Goal: Information Seeking & Learning: Learn about a topic

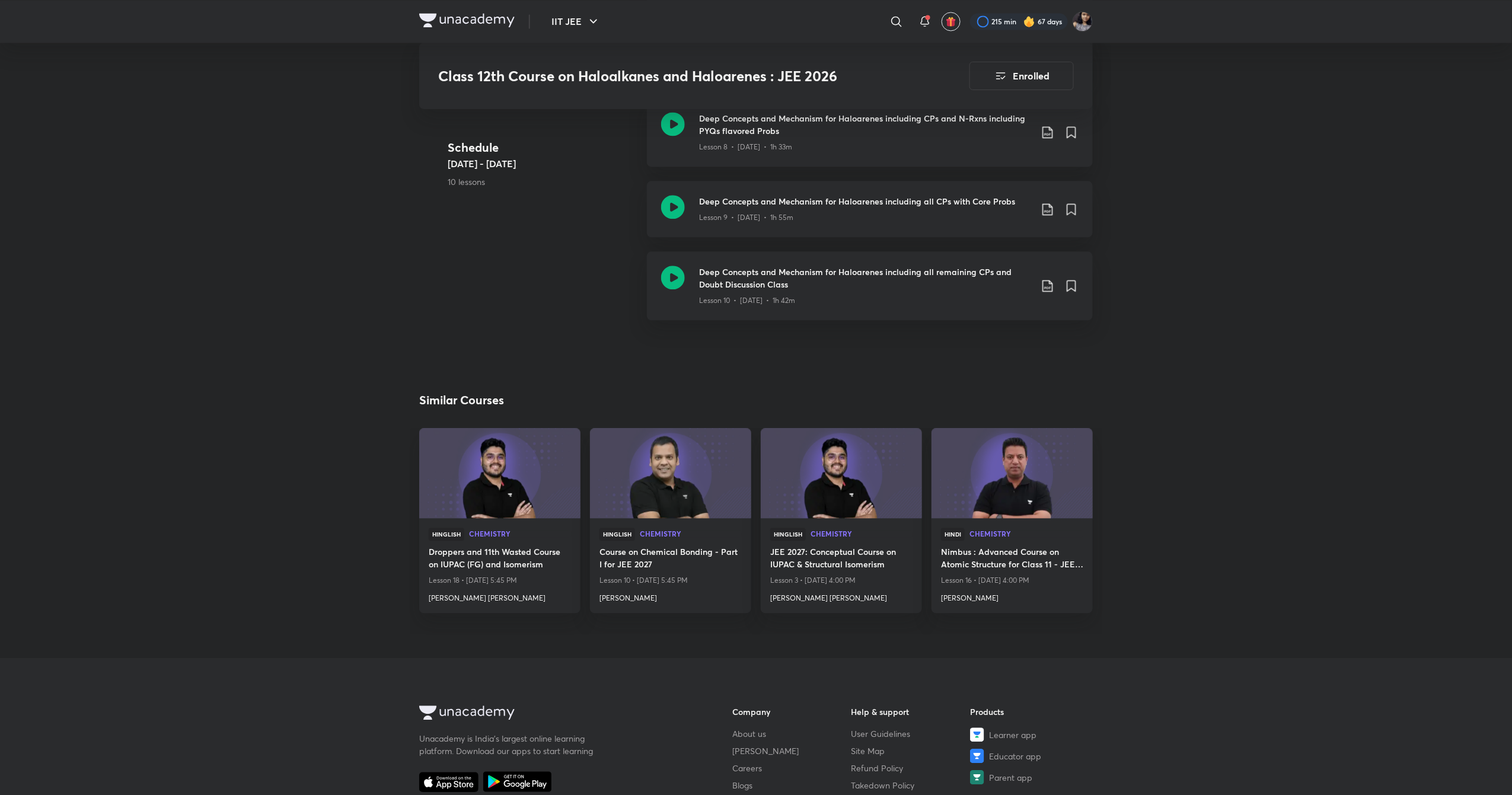
scroll to position [1241, 0]
click at [672, 273] on icon at bounding box center [673, 277] width 24 height 24
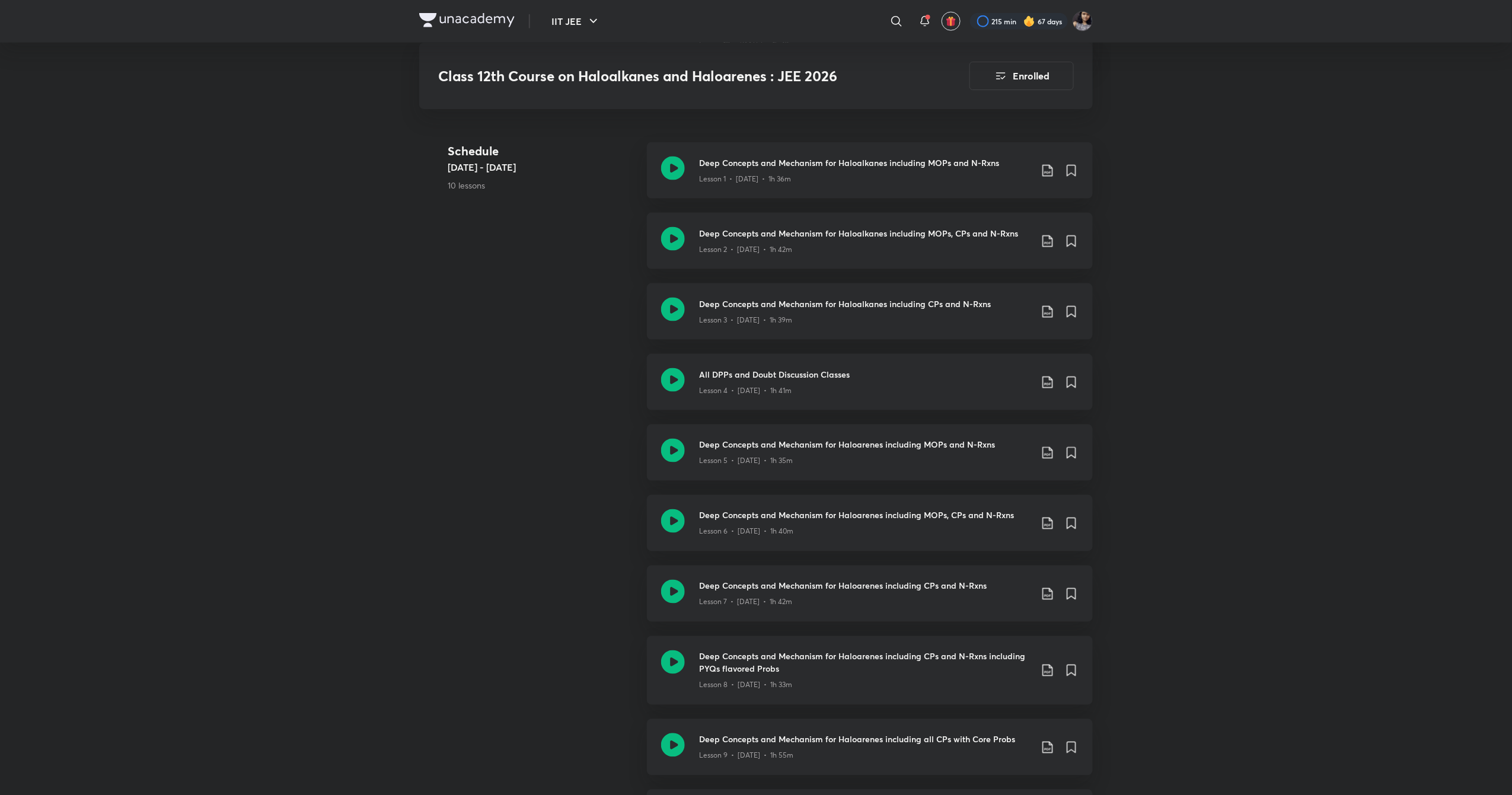
scroll to position [707, 0]
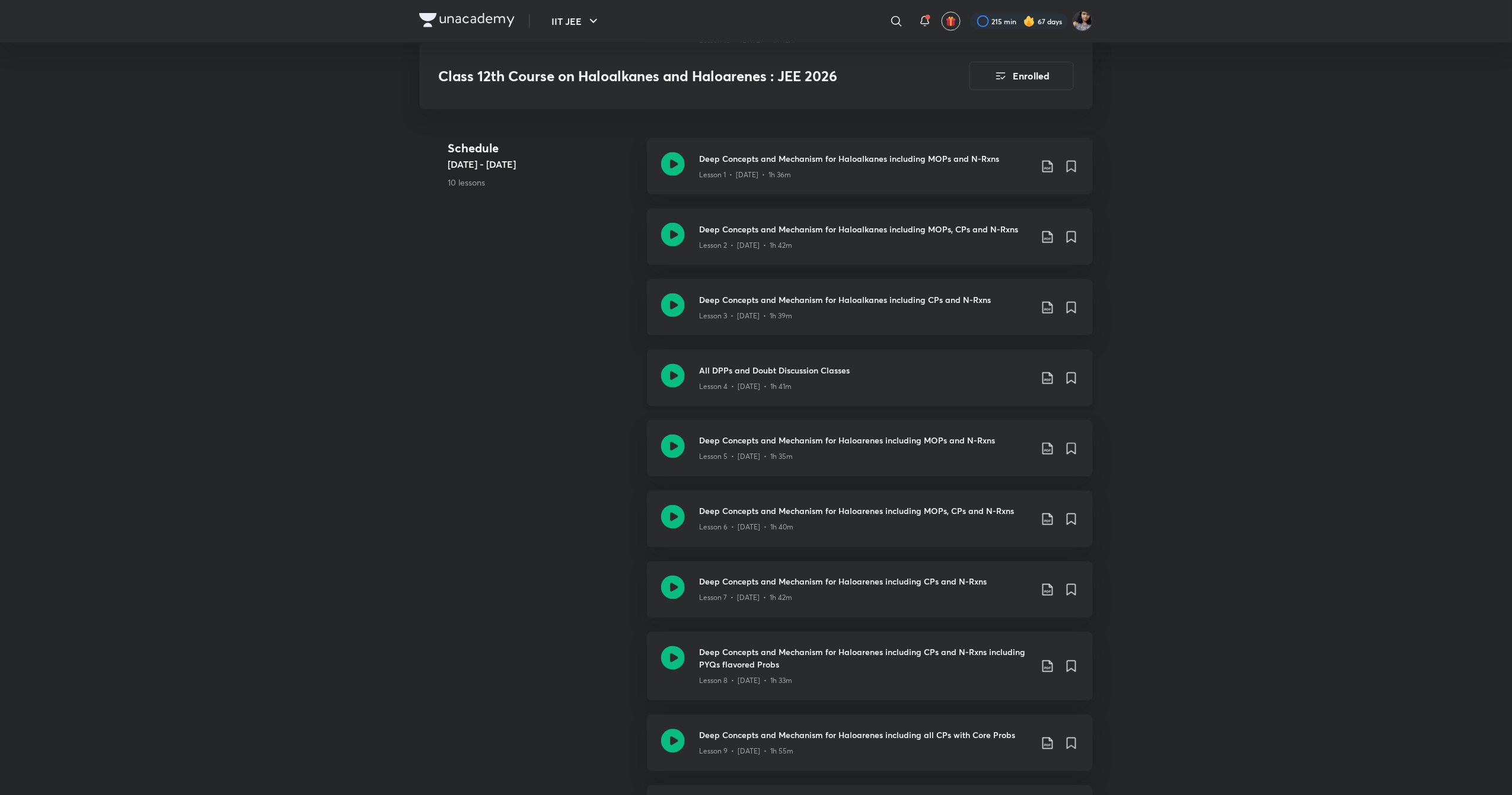
click at [680, 376] on icon at bounding box center [673, 376] width 24 height 24
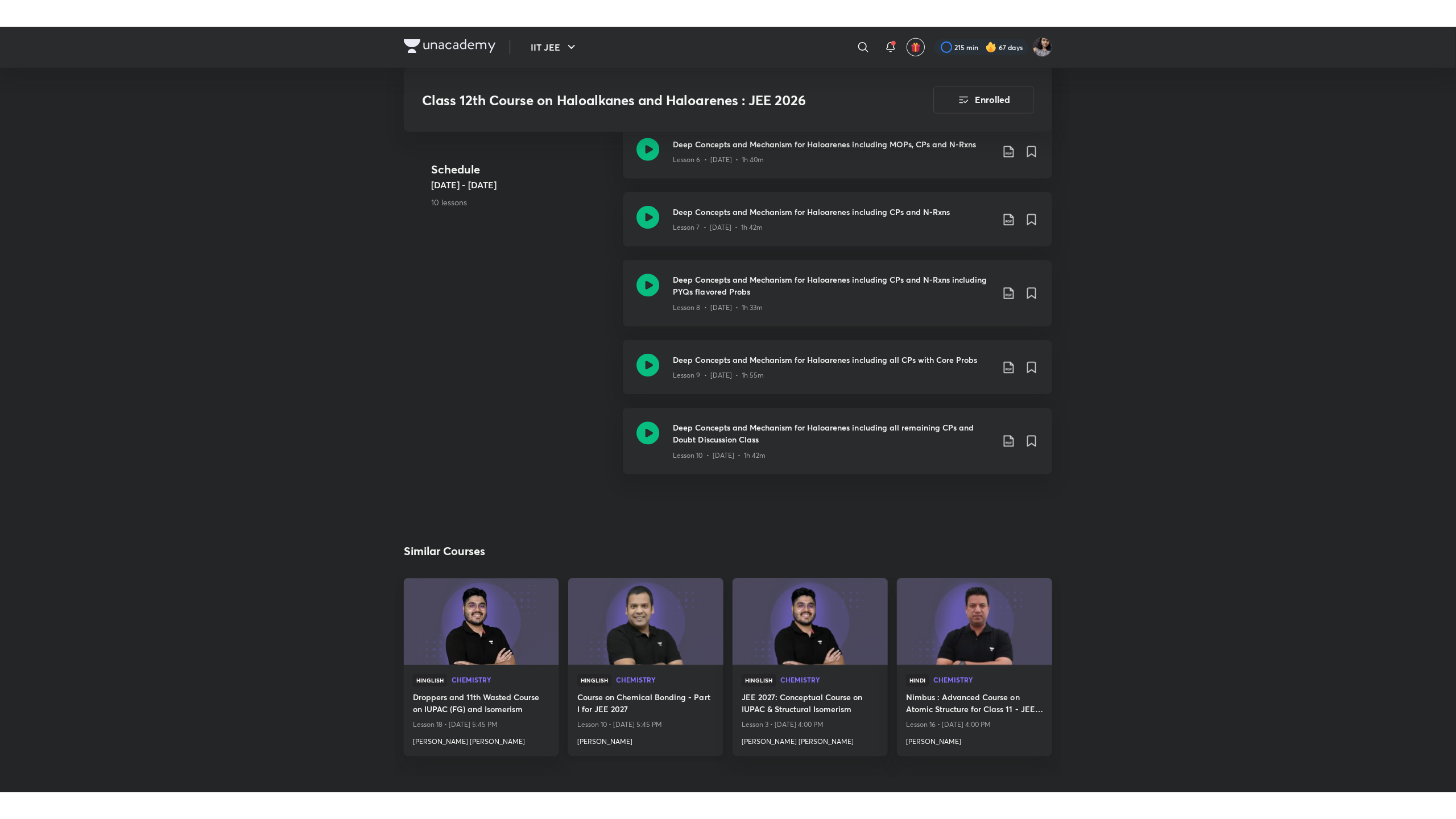
scroll to position [1053, 0]
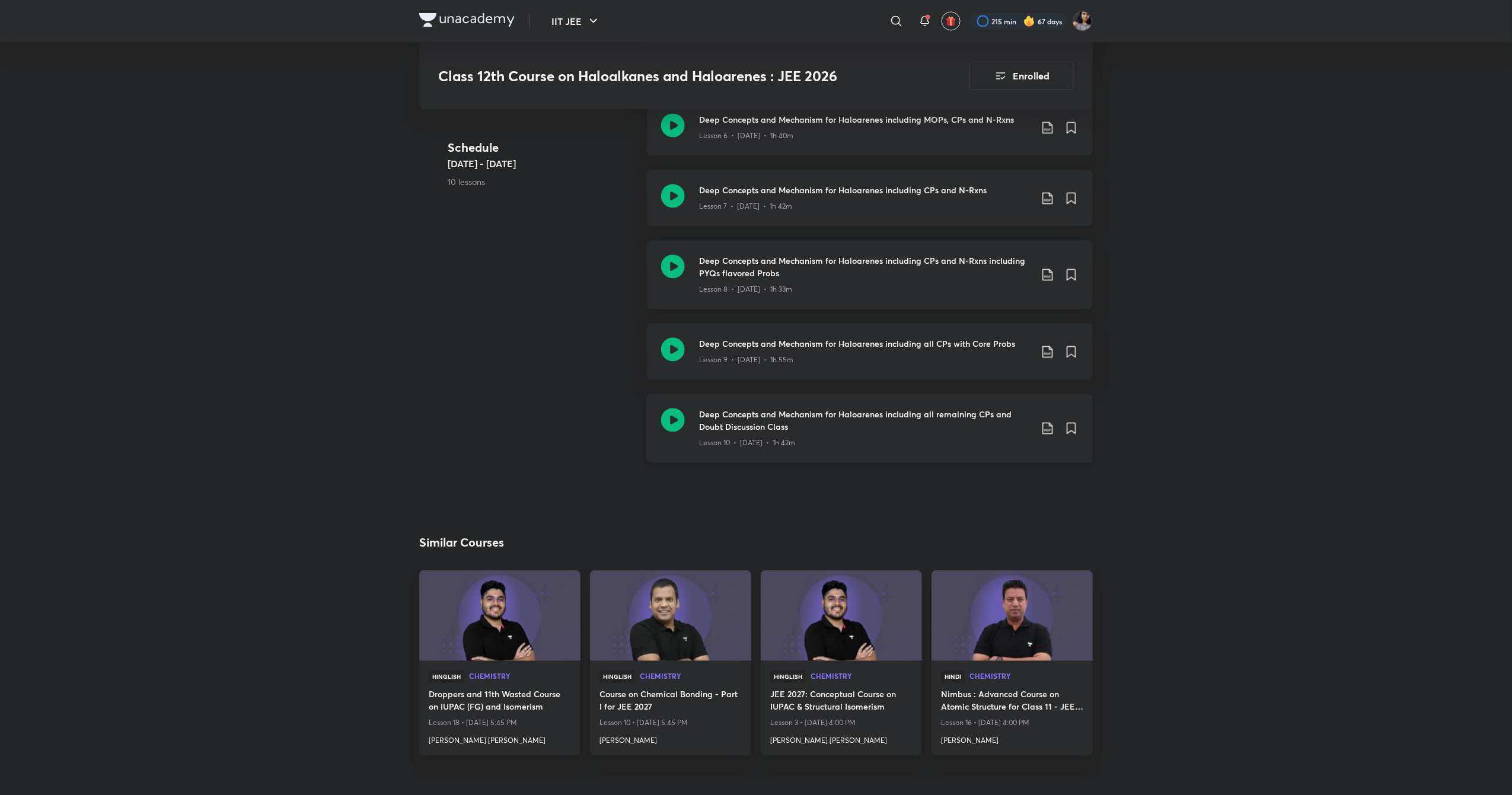
click at [673, 431] on icon at bounding box center [673, 420] width 24 height 24
